Goal: Information Seeking & Learning: Learn about a topic

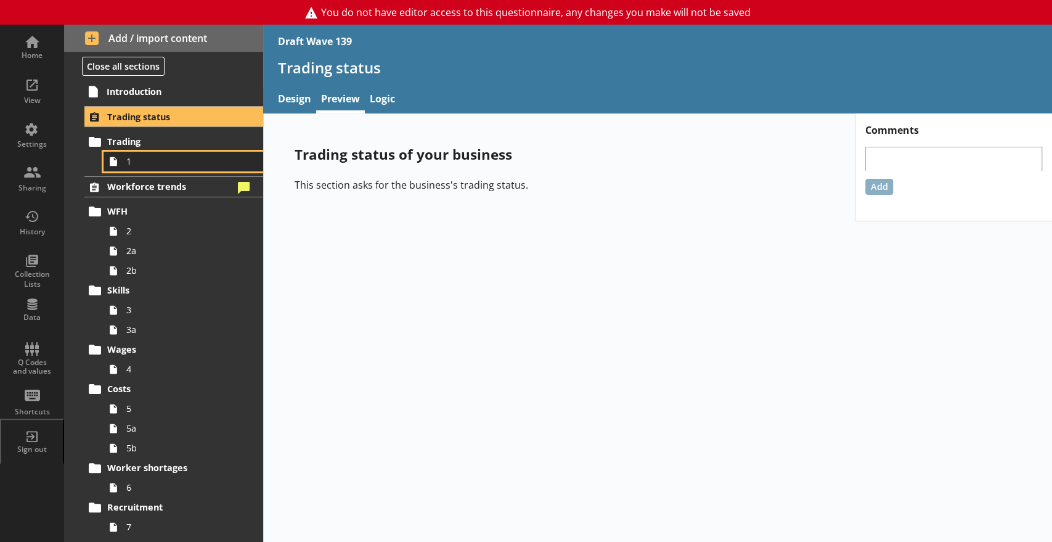
click at [158, 161] on span "1" at bounding box center [182, 161] width 113 height 12
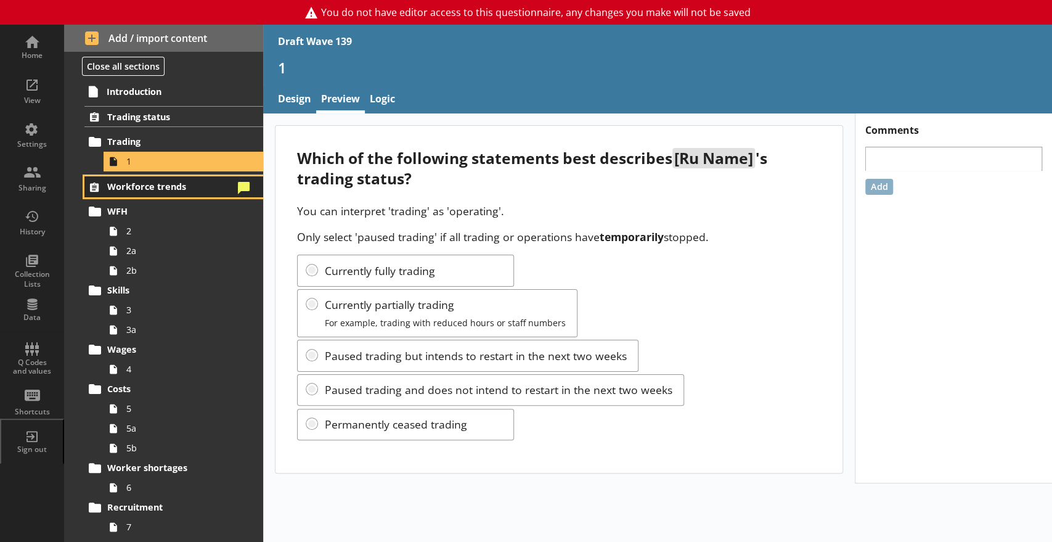
click at [183, 190] on span "Workforce trends" at bounding box center [170, 187] width 126 height 12
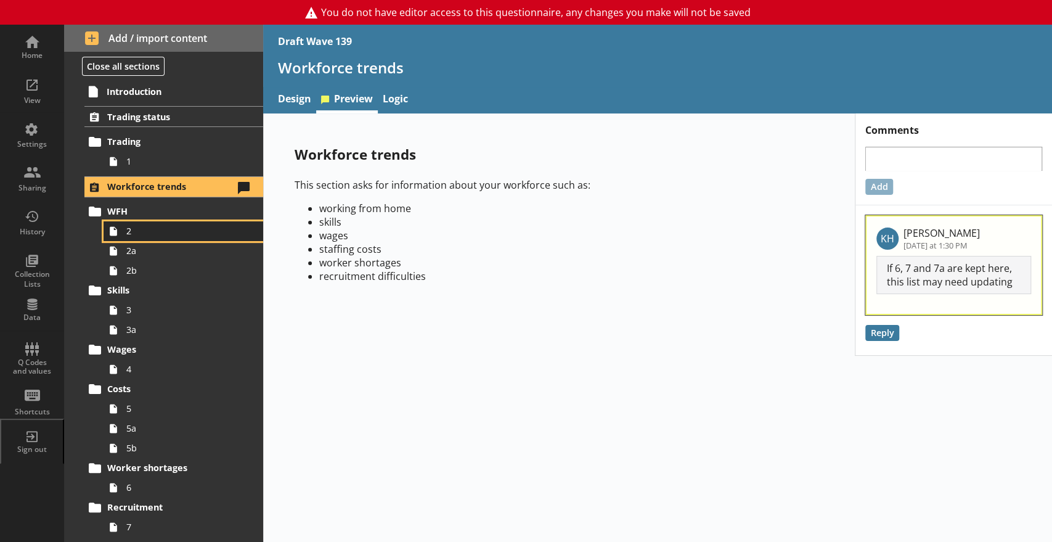
click at [154, 227] on span "2" at bounding box center [182, 231] width 113 height 12
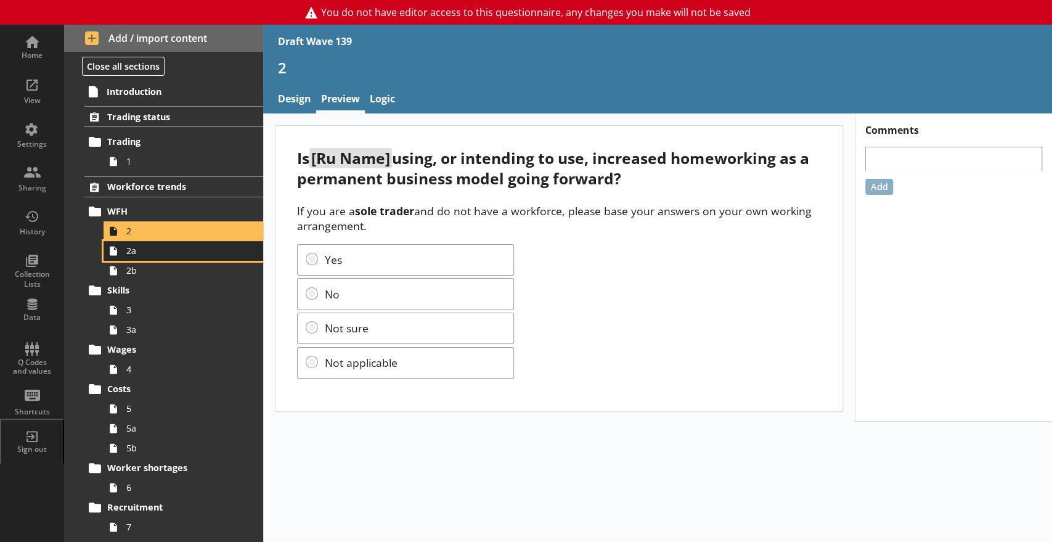
click at [176, 253] on span "2a" at bounding box center [182, 251] width 113 height 12
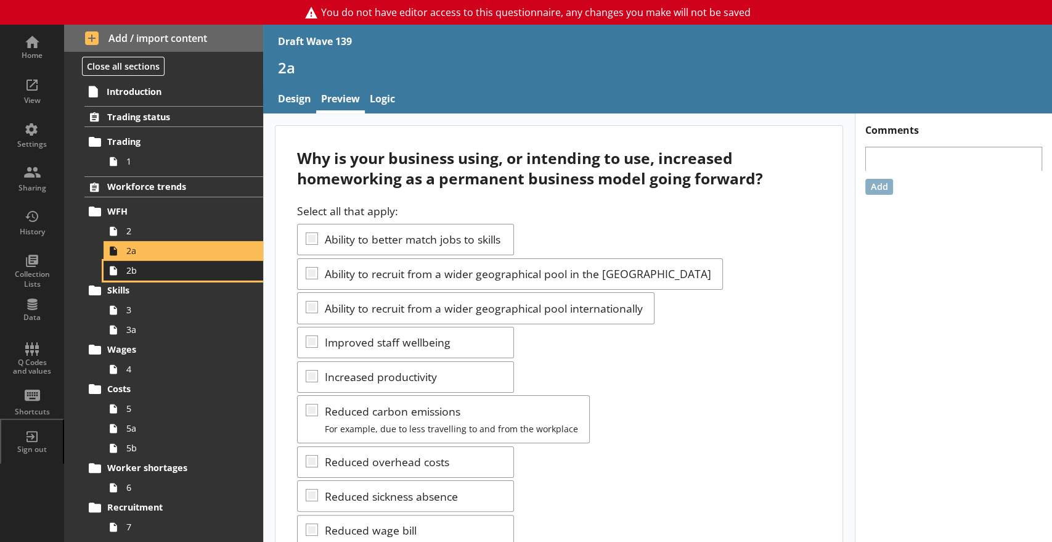
click at [168, 267] on span "2b" at bounding box center [182, 270] width 113 height 12
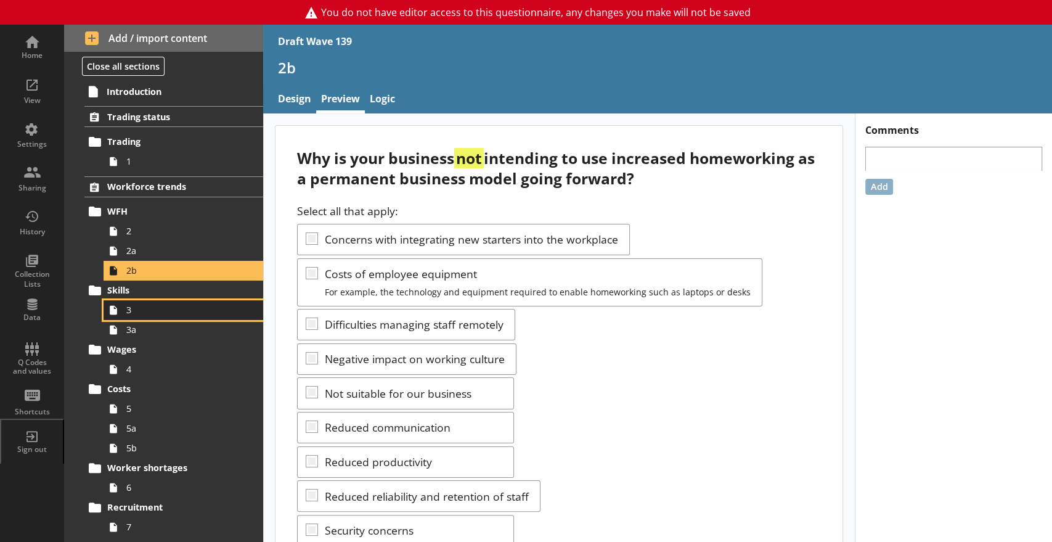
click at [154, 311] on span "3" at bounding box center [182, 310] width 113 height 12
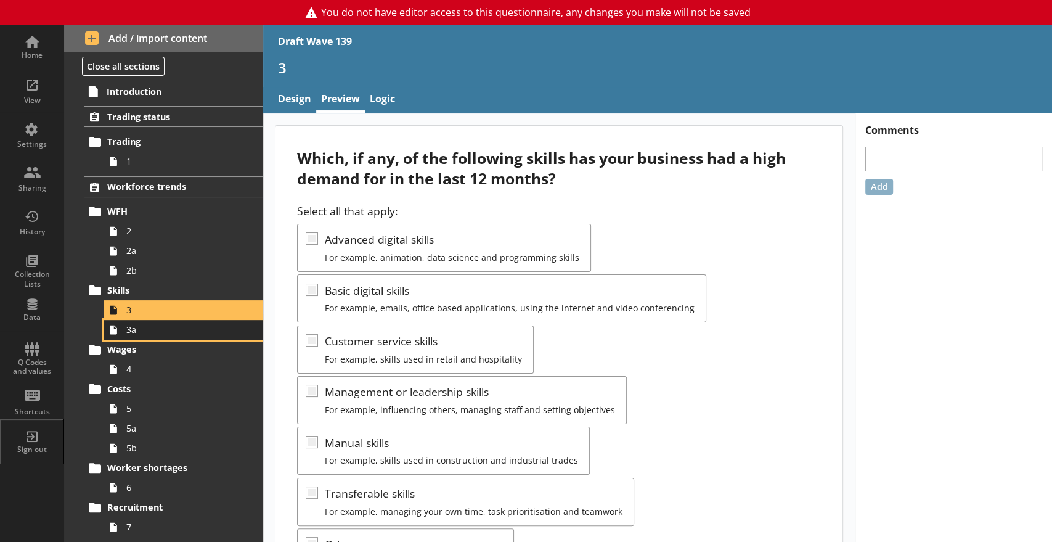
click at [178, 330] on span "3a" at bounding box center [182, 330] width 113 height 12
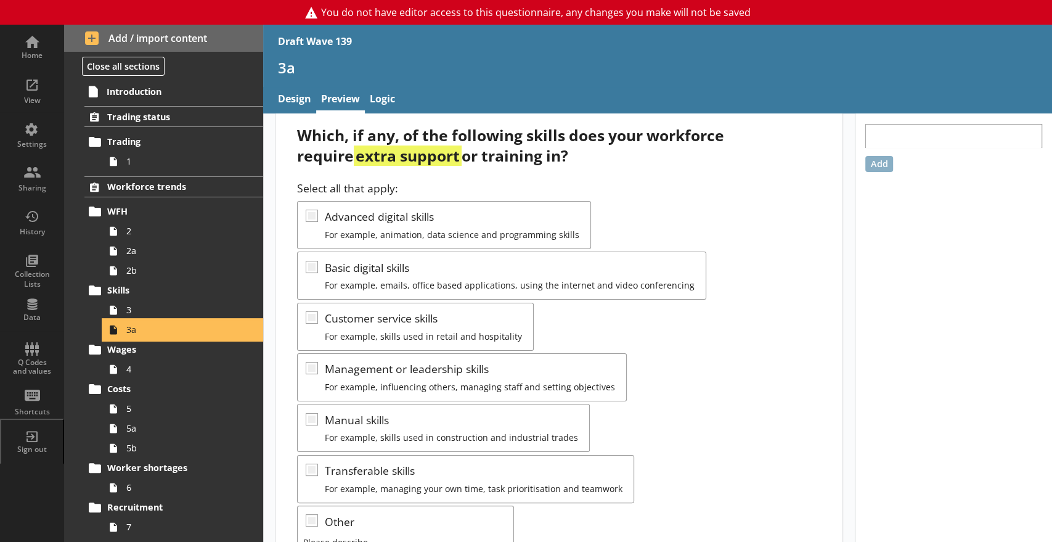
scroll to position [23, 0]
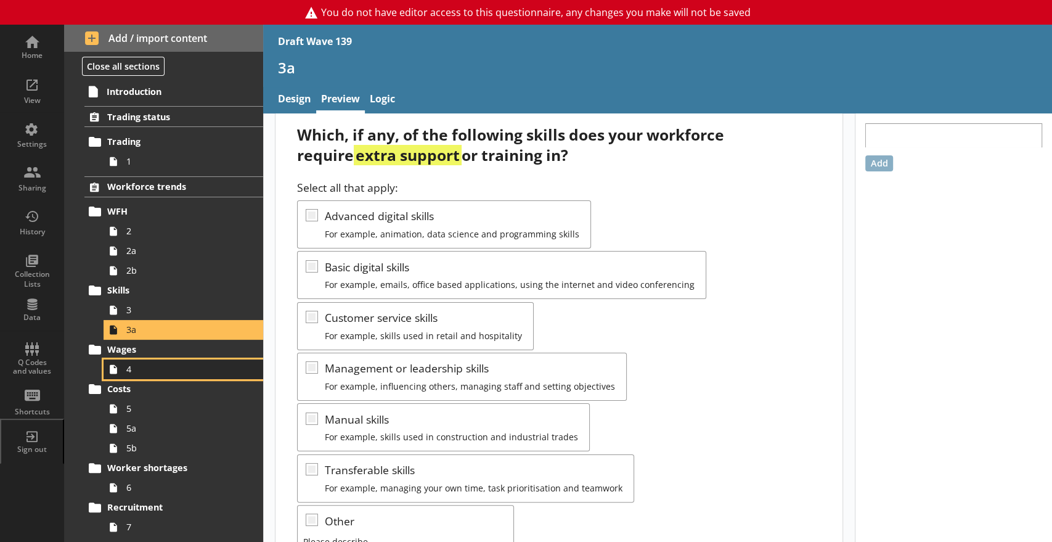
click at [154, 373] on span "4" at bounding box center [182, 369] width 113 height 12
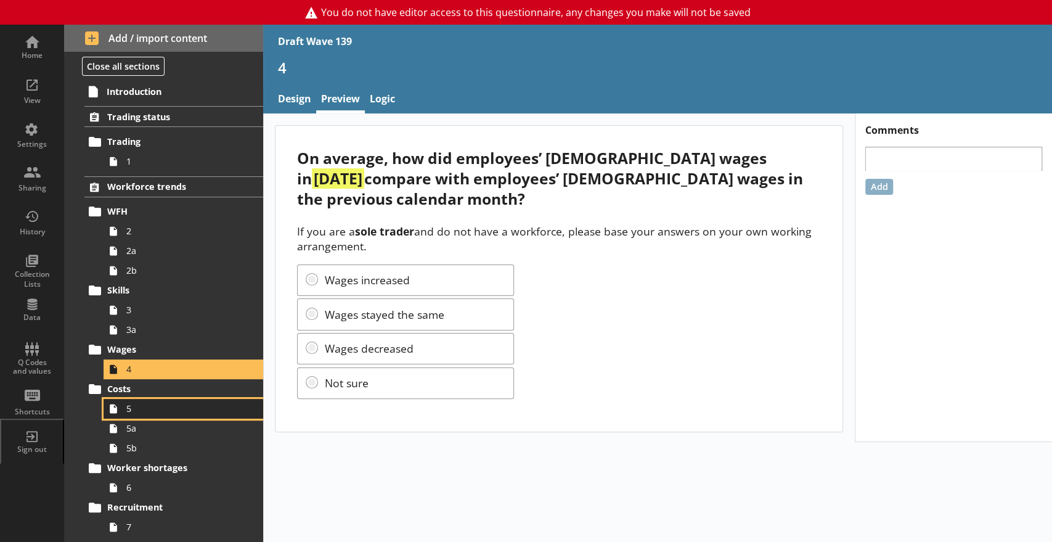
click at [120, 409] on icon at bounding box center [114, 409] width 20 height 20
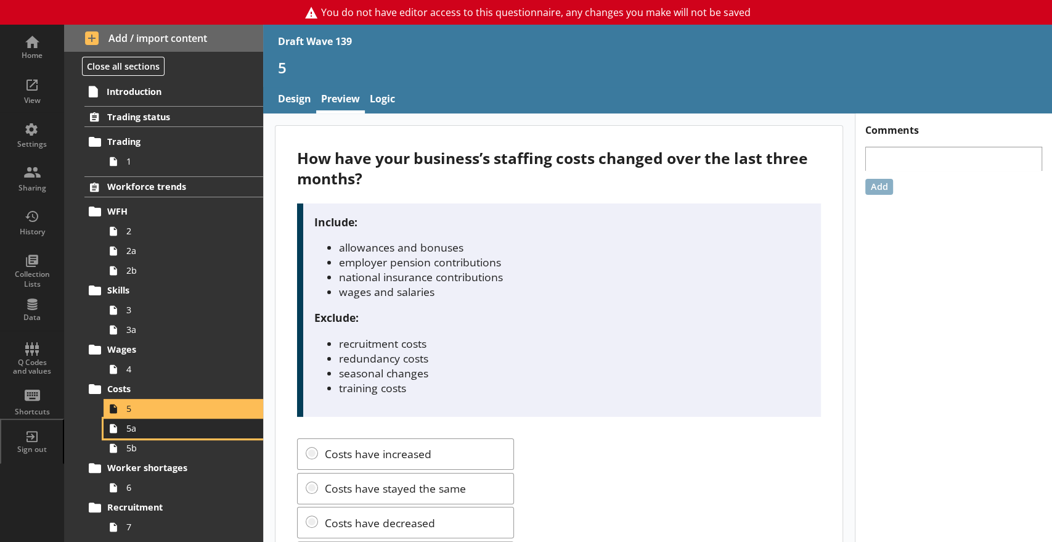
click at [160, 432] on span "5a" at bounding box center [182, 428] width 113 height 12
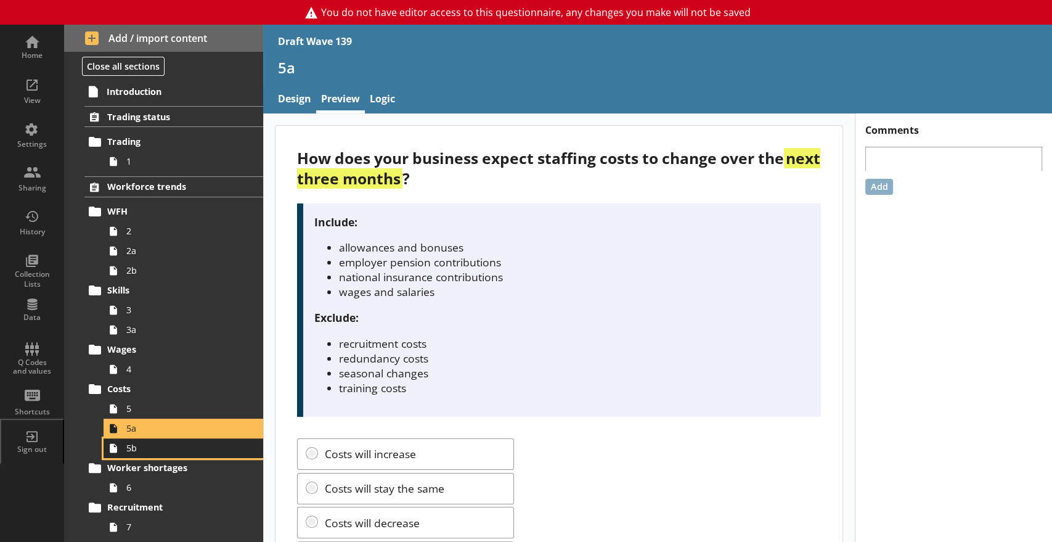
click at [148, 457] on link "5b" at bounding box center [184, 448] width 160 height 20
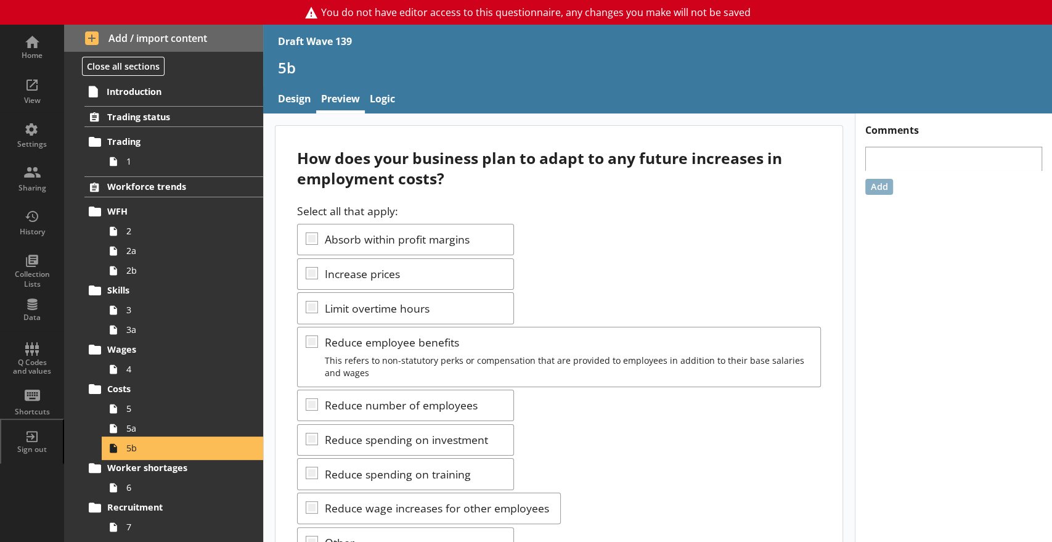
click at [137, 439] on link "5b" at bounding box center [184, 448] width 160 height 20
click at [173, 433] on span "5a" at bounding box center [182, 428] width 113 height 12
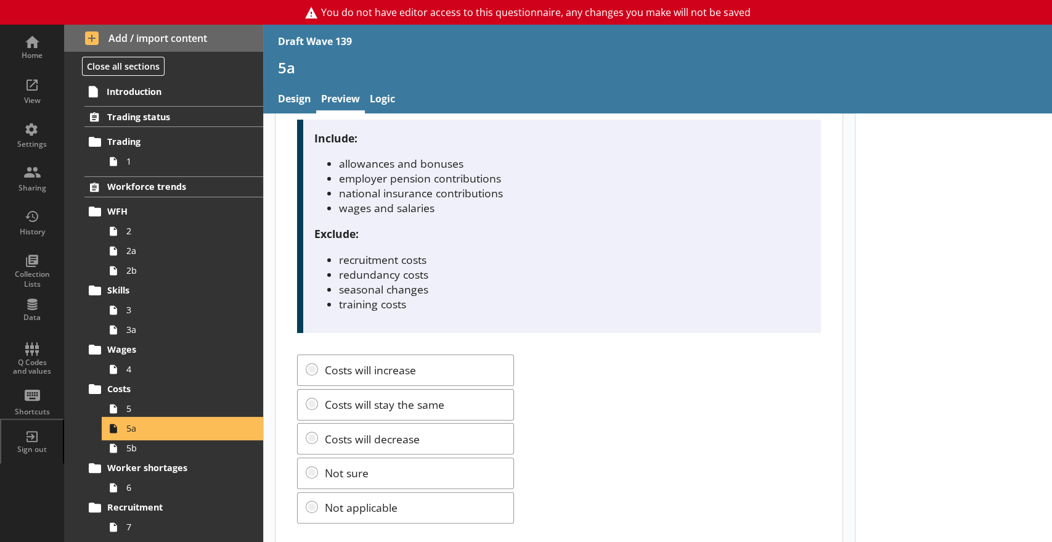
scroll to position [107, 0]
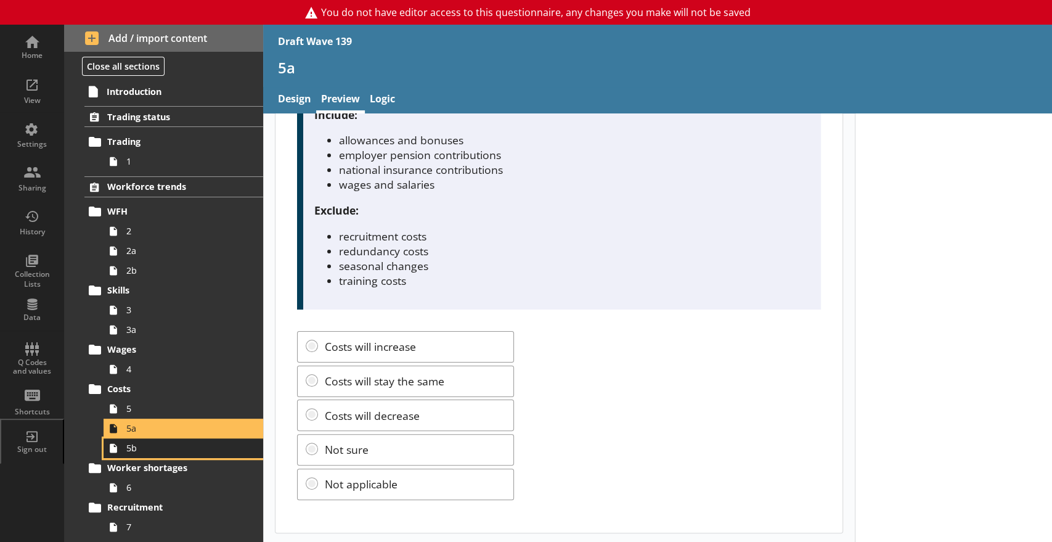
click at [178, 442] on span "5b" at bounding box center [182, 448] width 113 height 12
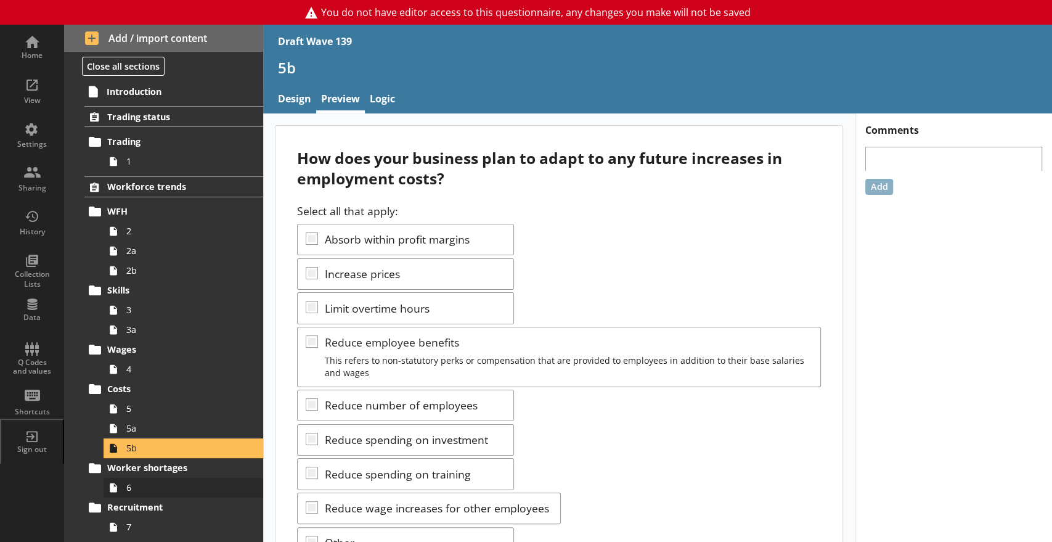
click at [168, 492] on span "6" at bounding box center [182, 487] width 113 height 12
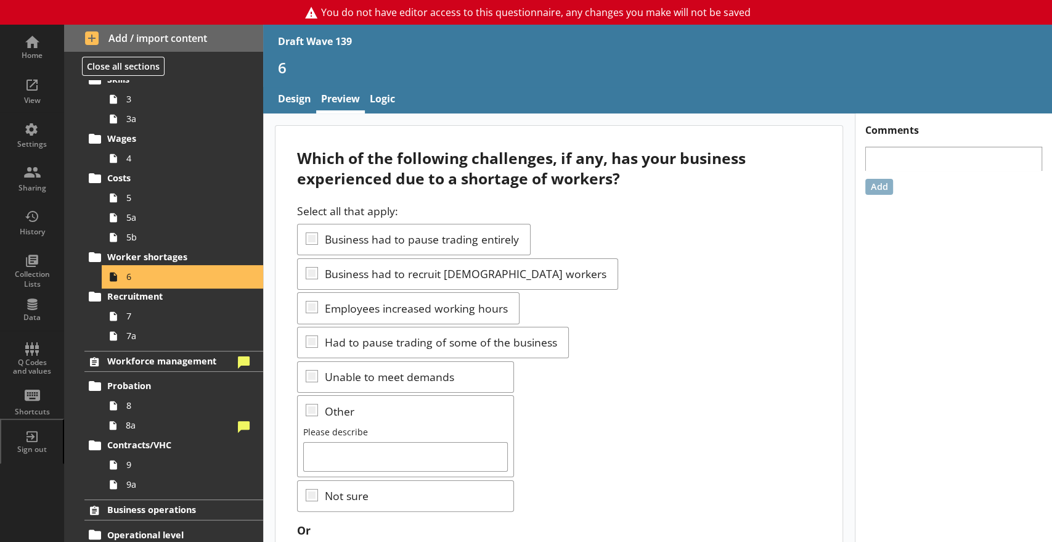
scroll to position [211, 0]
click at [202, 340] on span "7a" at bounding box center [182, 335] width 113 height 12
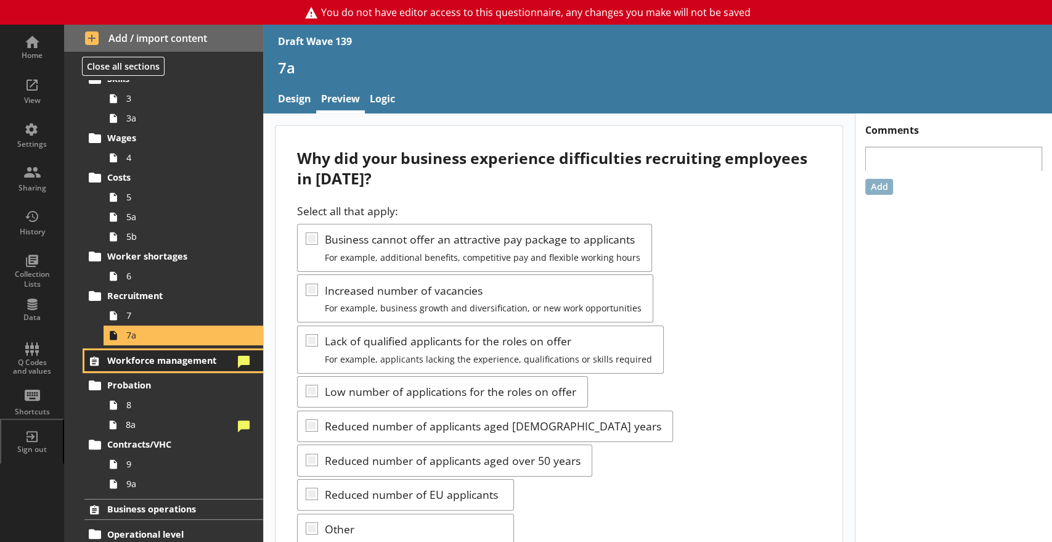
click at [212, 365] on span "Workforce management" at bounding box center [170, 360] width 126 height 12
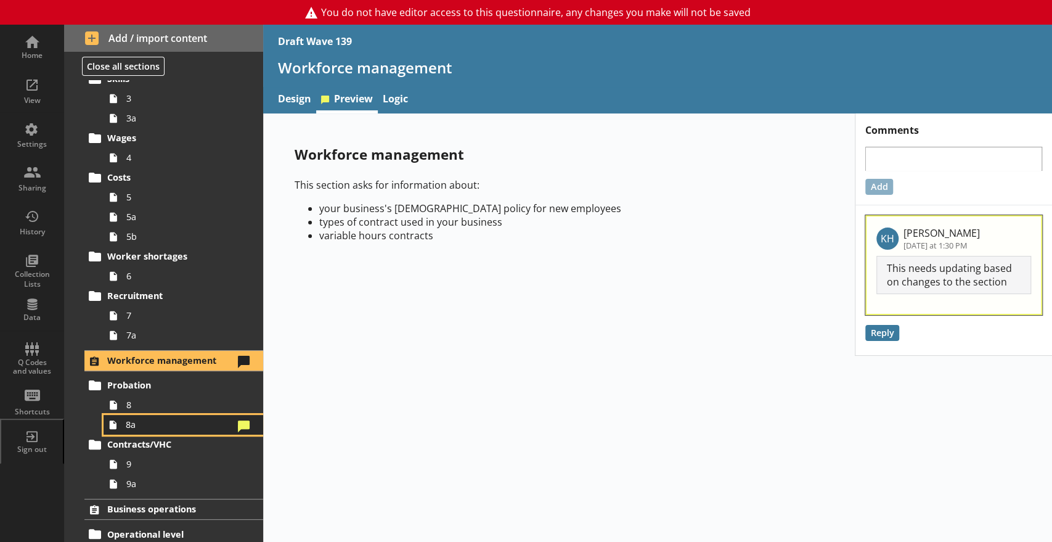
click at [182, 421] on span "8a" at bounding box center [180, 424] width 108 height 12
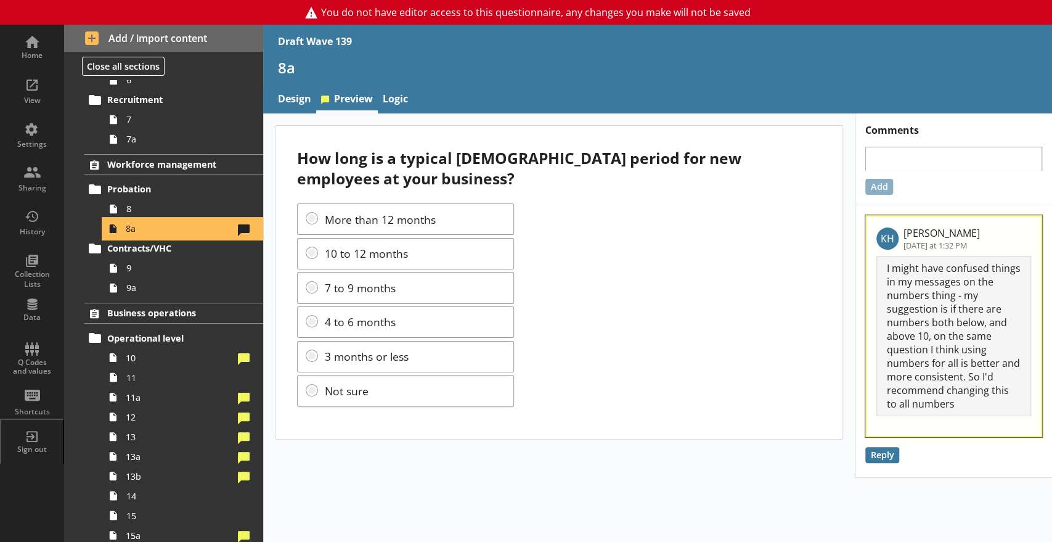
scroll to position [416, 0]
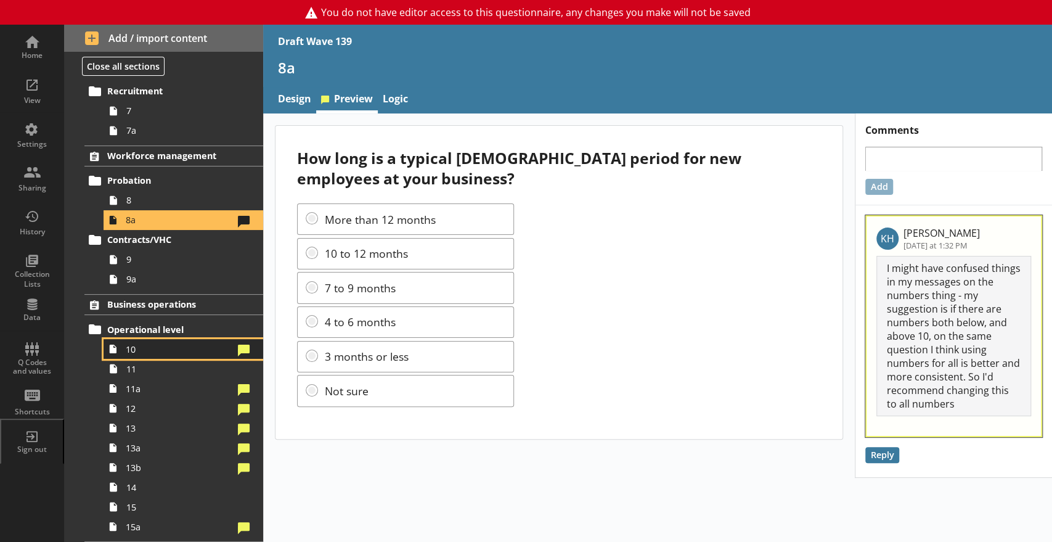
click at [214, 351] on span "10" at bounding box center [180, 349] width 108 height 12
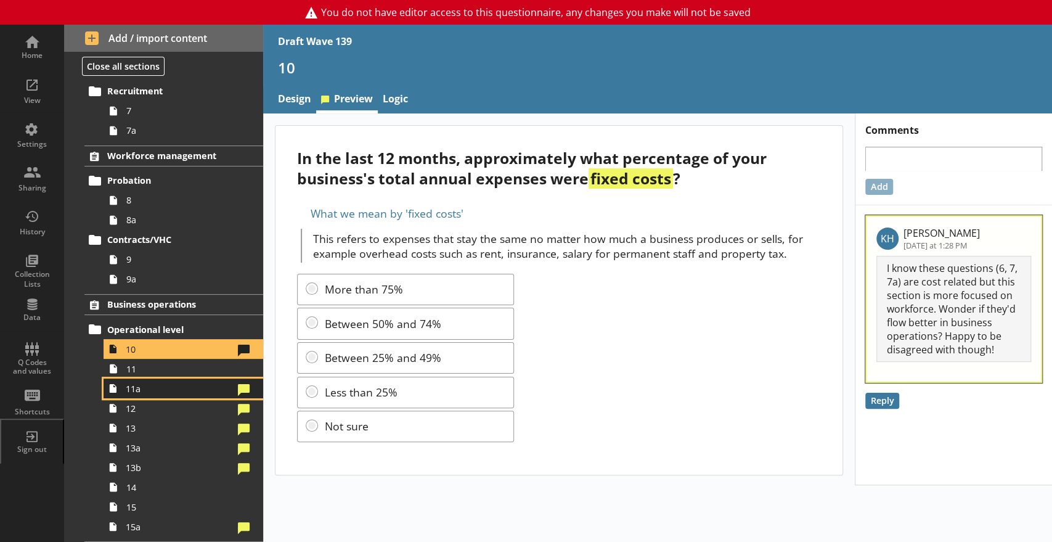
click at [187, 388] on span "11a" at bounding box center [180, 389] width 108 height 12
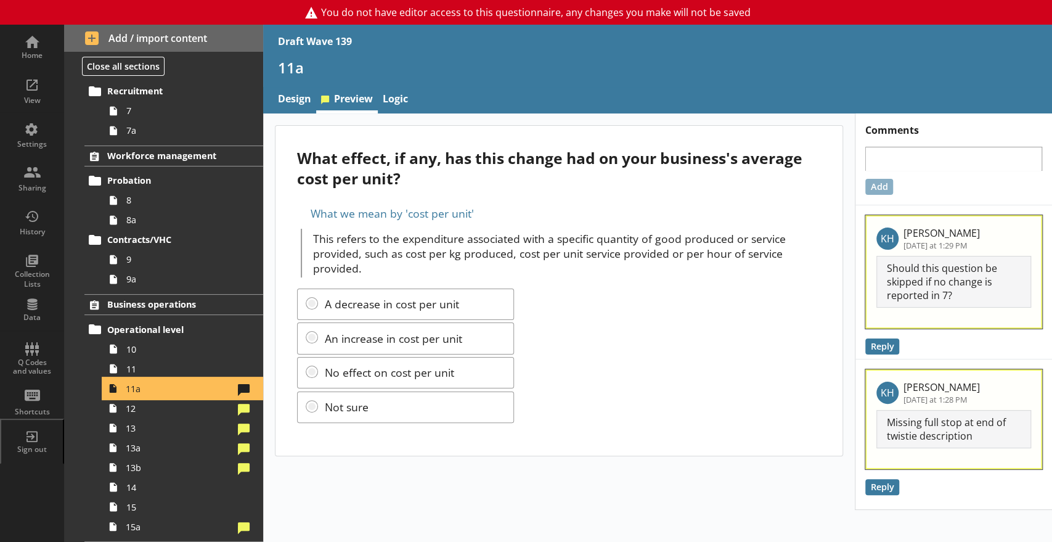
scroll to position [417, 0]
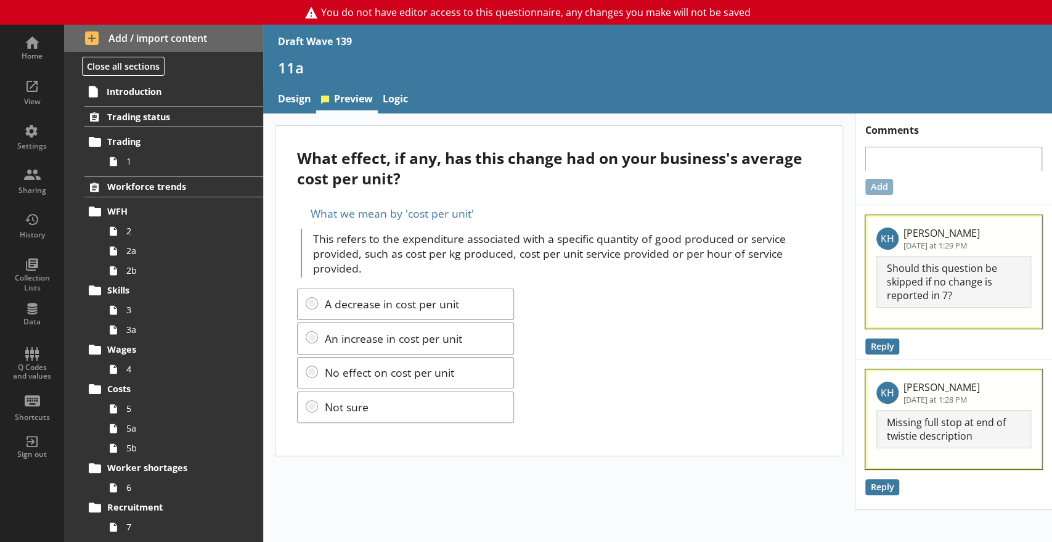
click at [263, 293] on main "What effect, if any, has this change had on your business's average cost per un…" at bounding box center [559, 290] width 592 height 330
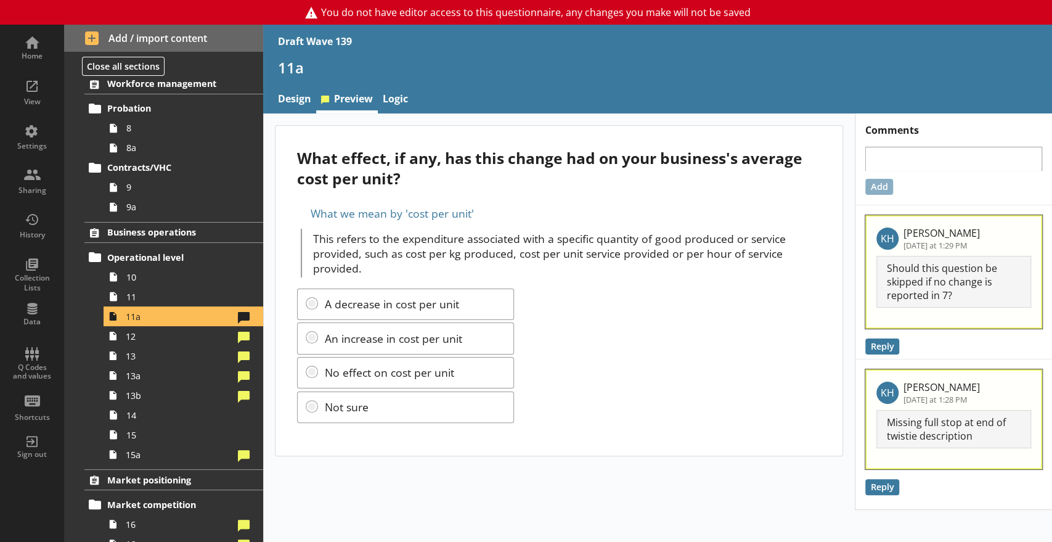
scroll to position [616, 0]
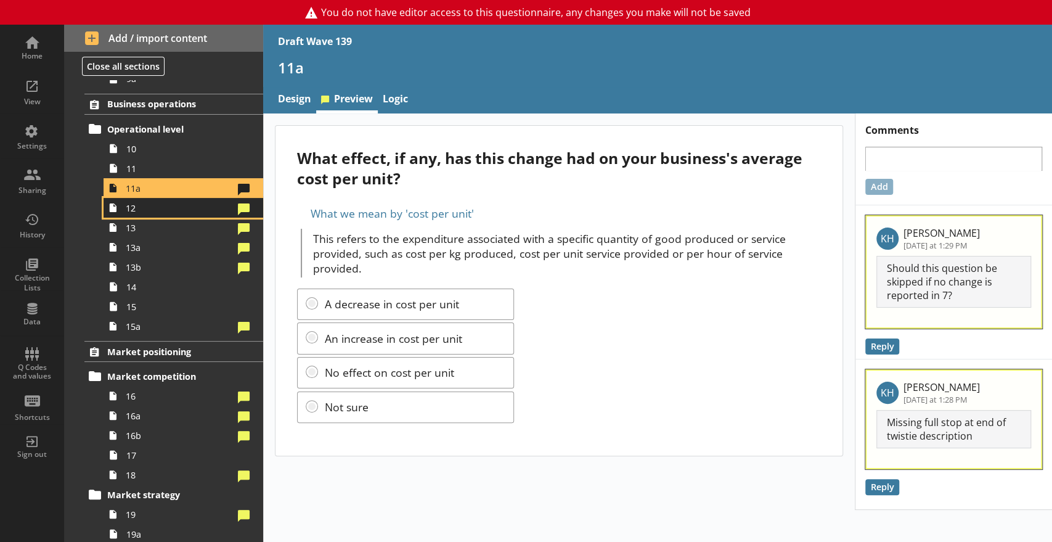
click at [132, 211] on span "12" at bounding box center [180, 208] width 108 height 12
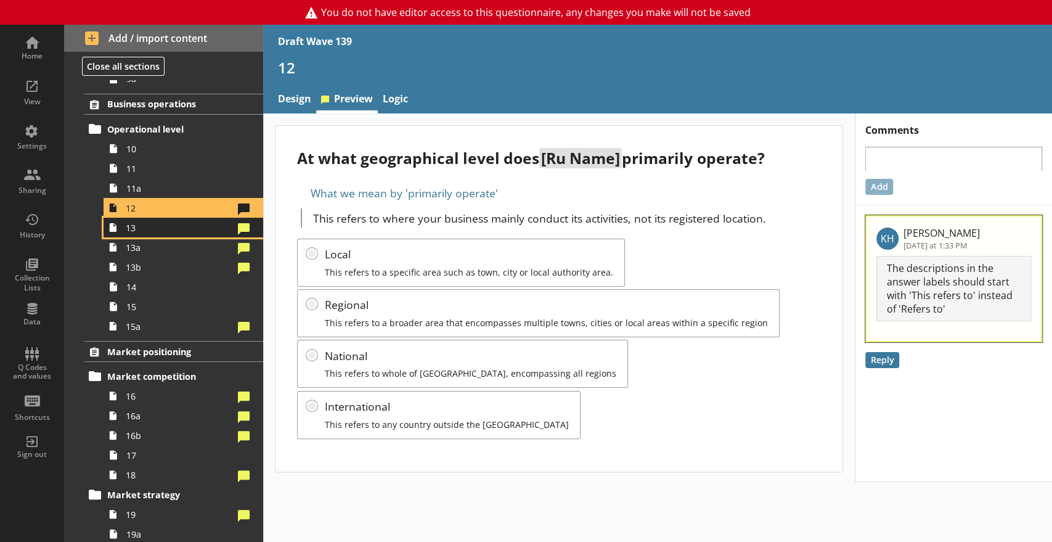
click at [149, 230] on span "13" at bounding box center [180, 228] width 108 height 12
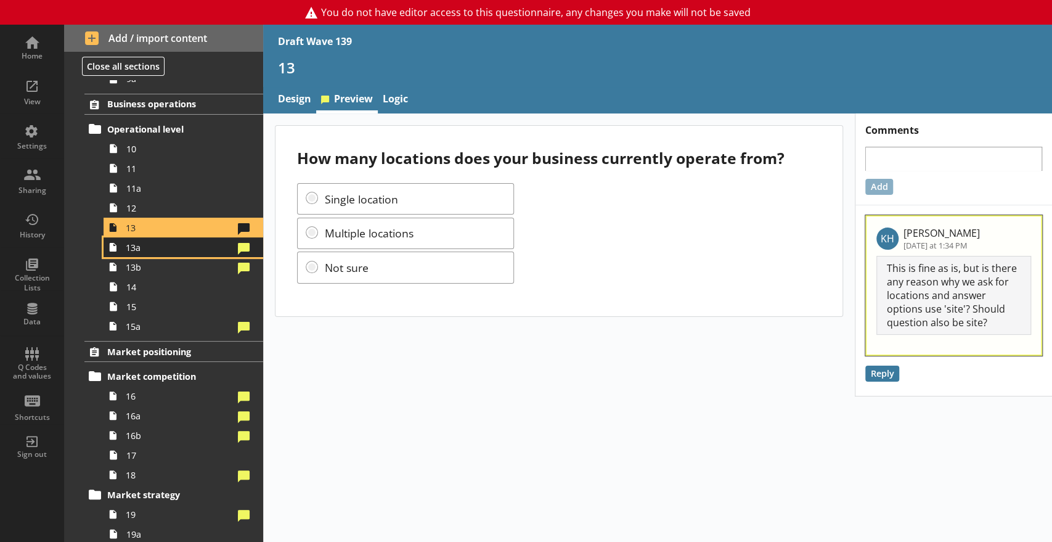
click at [183, 245] on span "13a" at bounding box center [180, 248] width 108 height 12
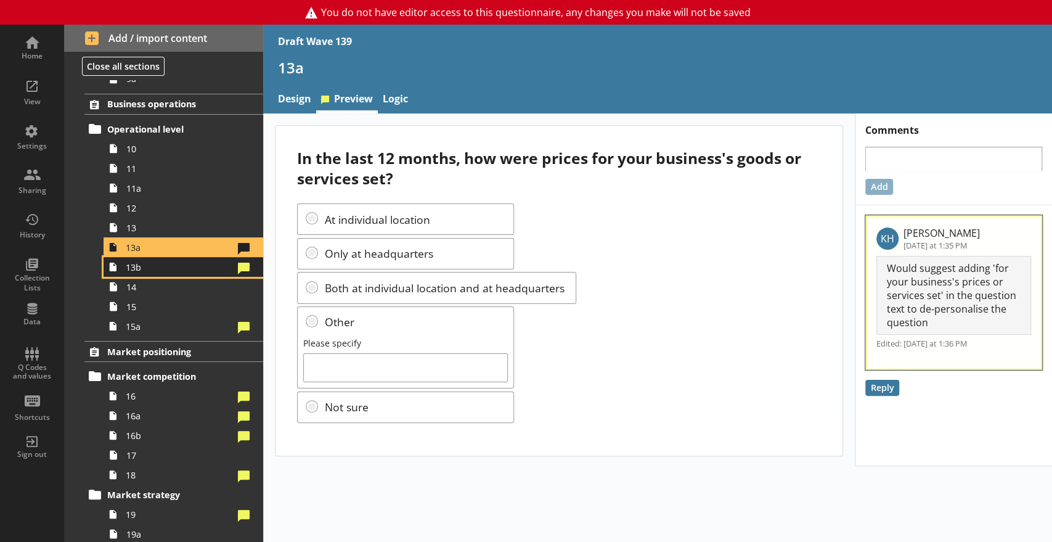
click at [154, 274] on link "13b" at bounding box center [184, 267] width 160 height 20
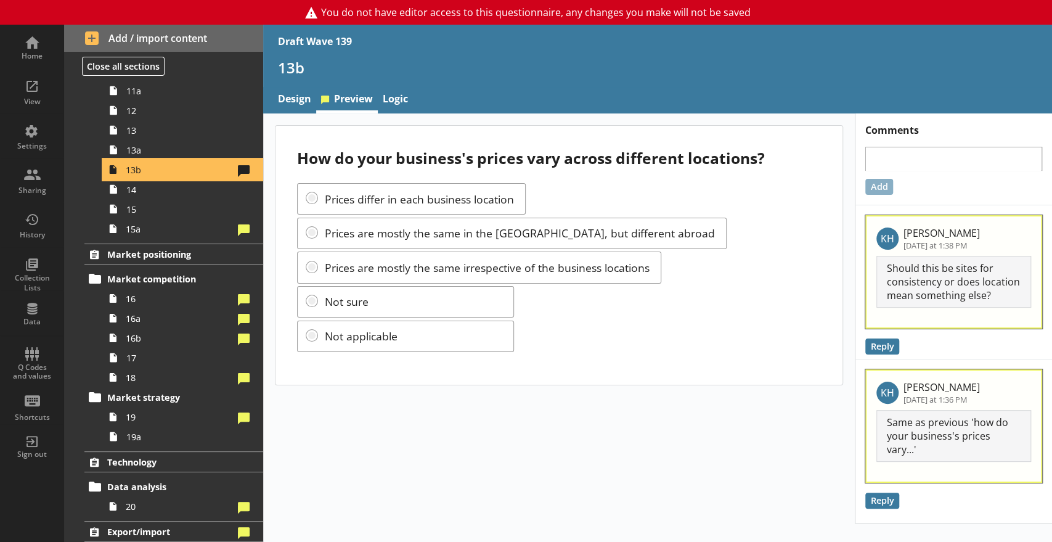
scroll to position [709, 0]
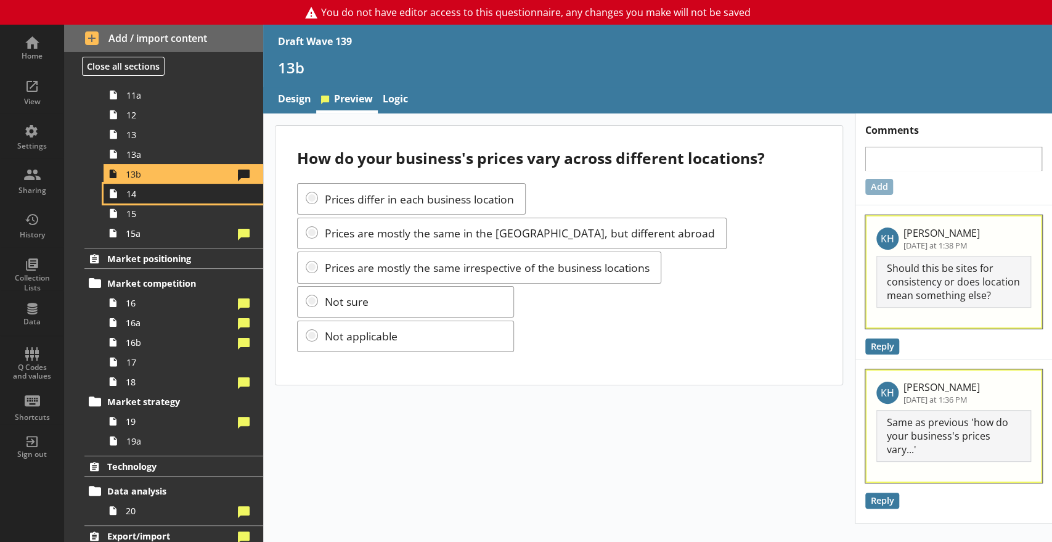
click at [133, 198] on span "14" at bounding box center [182, 194] width 113 height 12
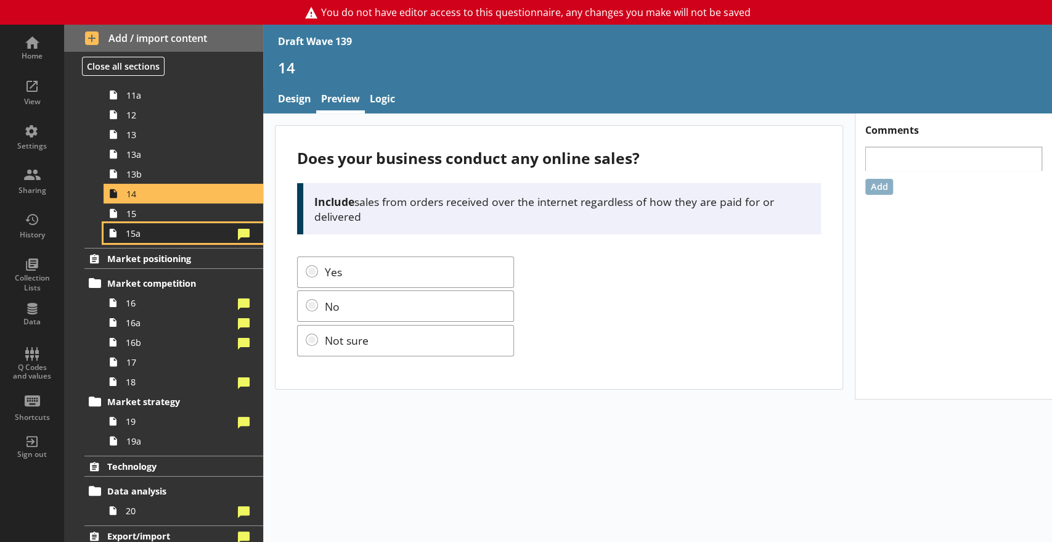
click at [135, 227] on span "15a" at bounding box center [180, 233] width 108 height 12
